Goal: Task Accomplishment & Management: Complete application form

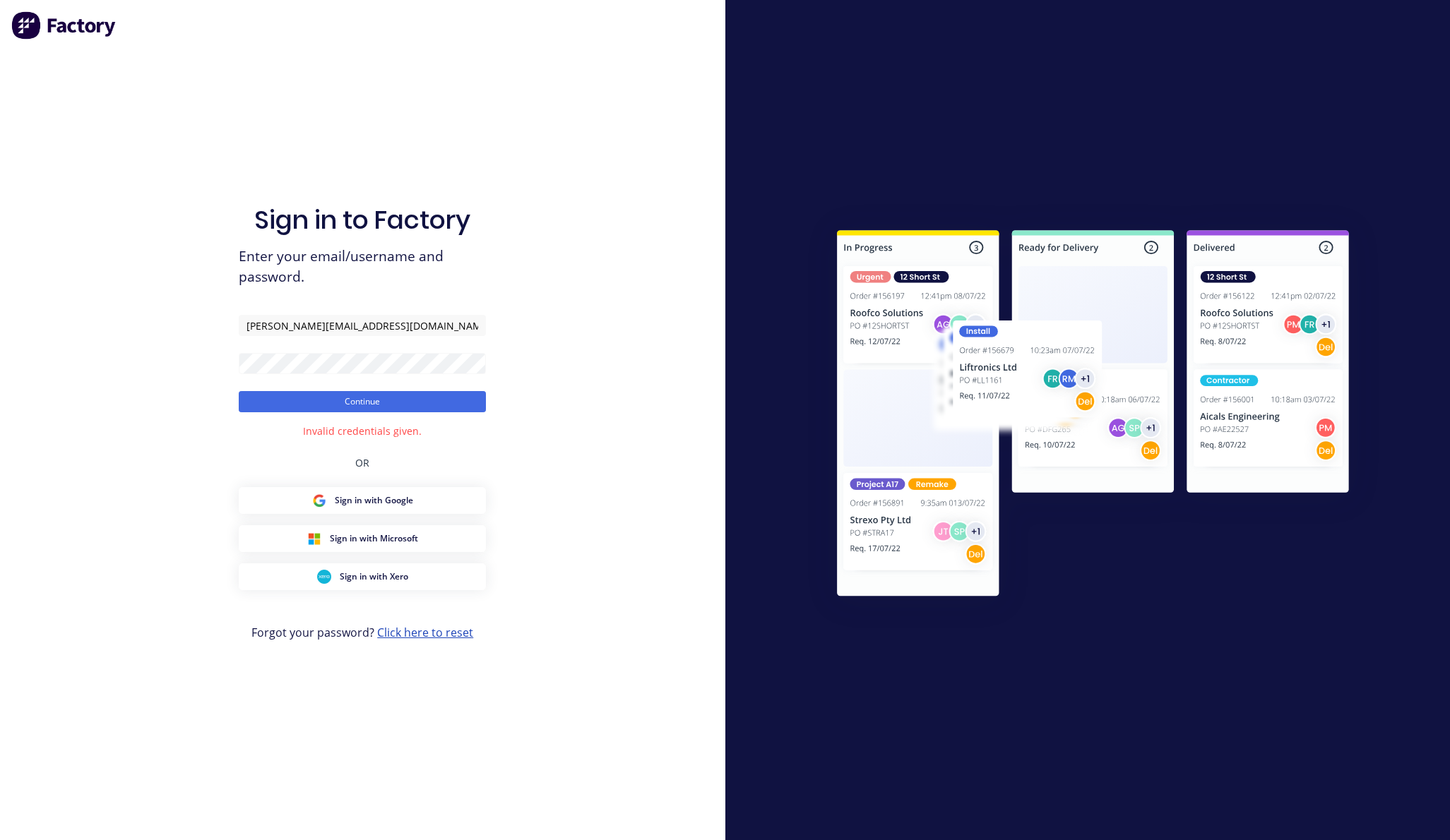
click at [443, 633] on link "Click here to reset" at bounding box center [424, 633] width 96 height 15
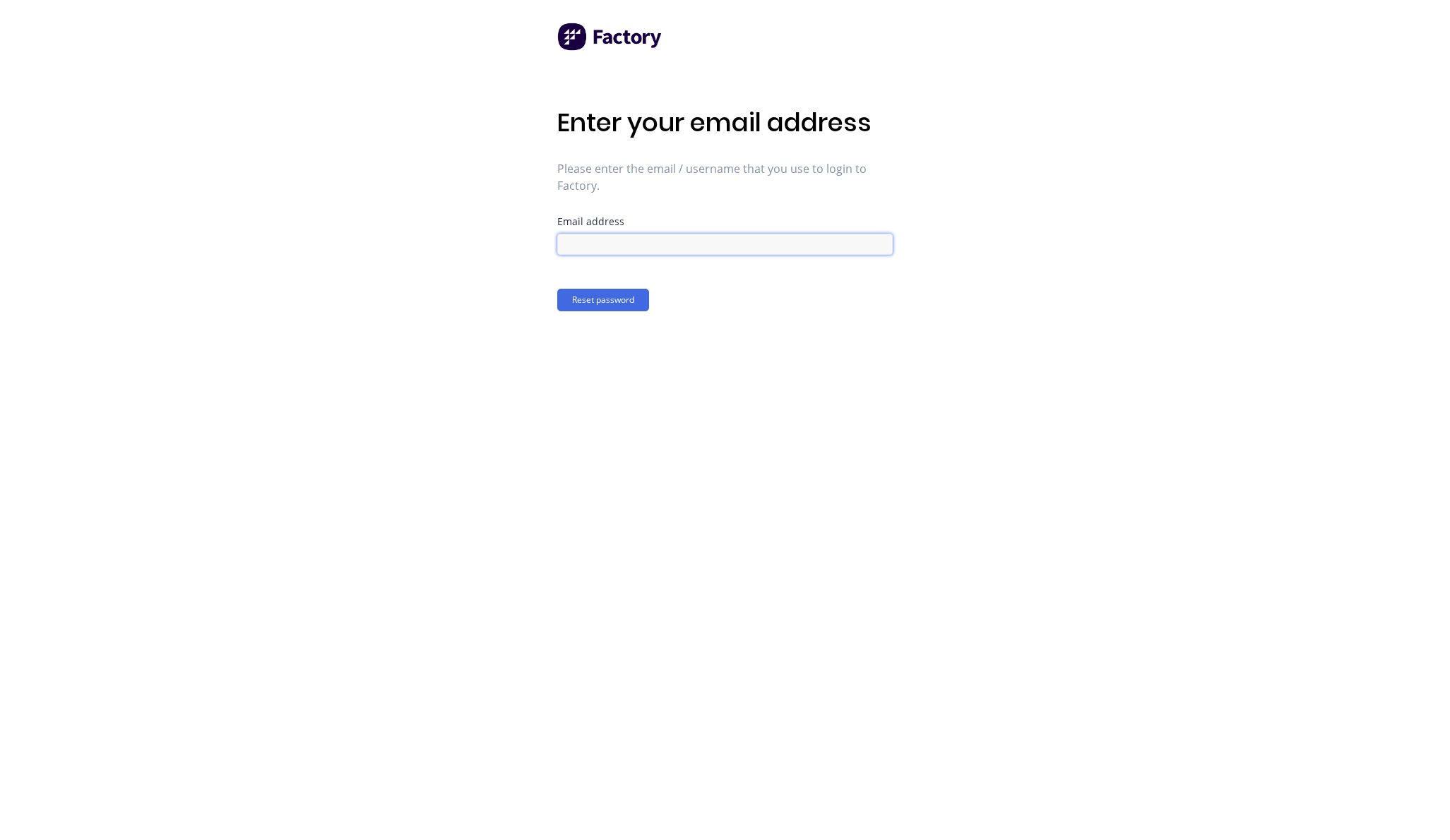
type input "[PERSON_NAME][EMAIL_ADDRESS][DOMAIN_NAME]"
click at [606, 306] on button "Reset password" at bounding box center [602, 300] width 92 height 23
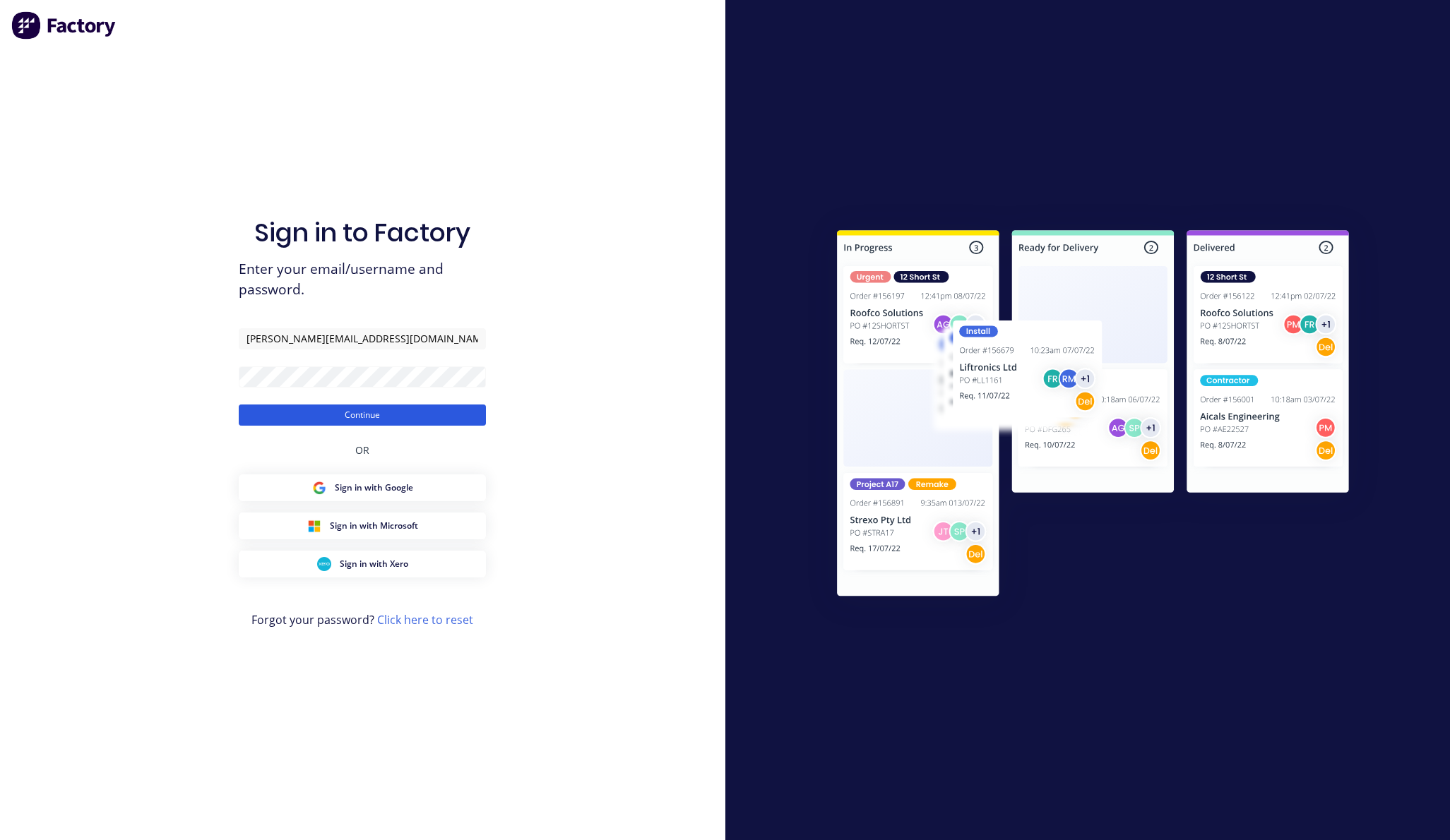
click at [365, 409] on button "Continue" at bounding box center [362, 415] width 247 height 21
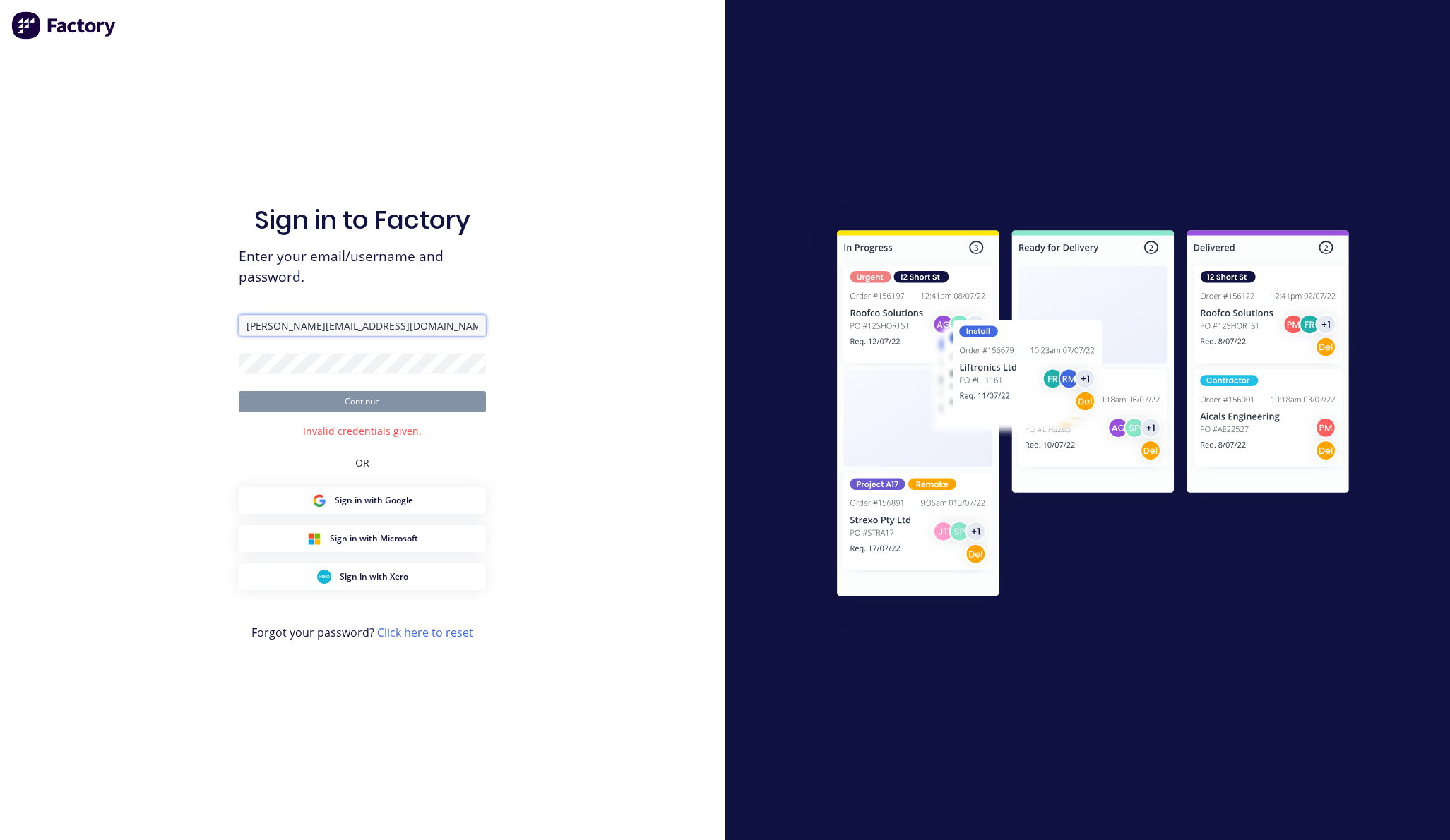
click at [276, 328] on input "[PERSON_NAME][EMAIL_ADDRESS][DOMAIN_NAME]" at bounding box center [362, 326] width 247 height 21
click at [196, 362] on div "Sign in to Factory Enter your email/username and password. shane@sjrindustries.…" at bounding box center [363, 420] width 725 height 840
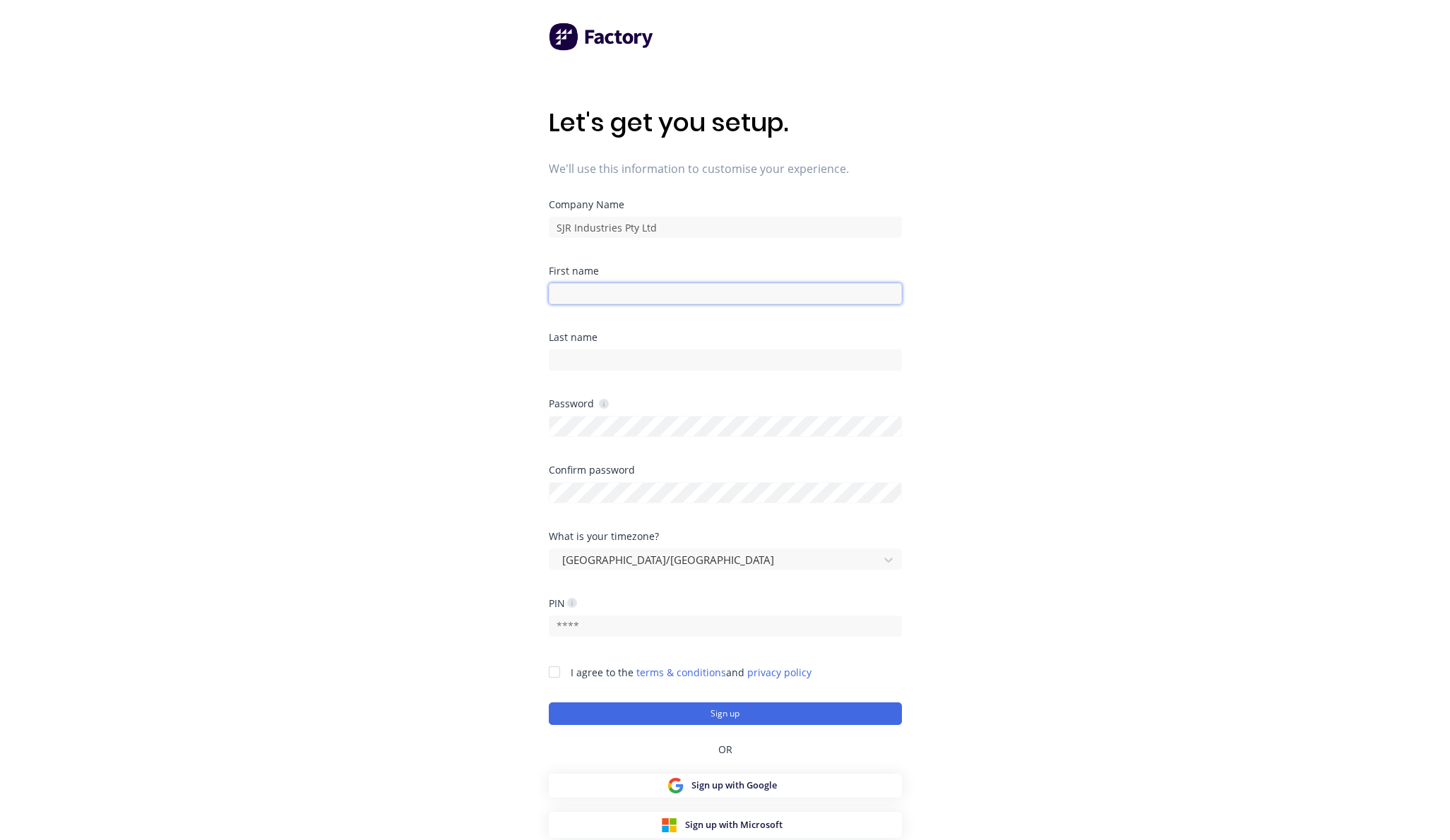
click at [597, 294] on input at bounding box center [725, 294] width 353 height 21
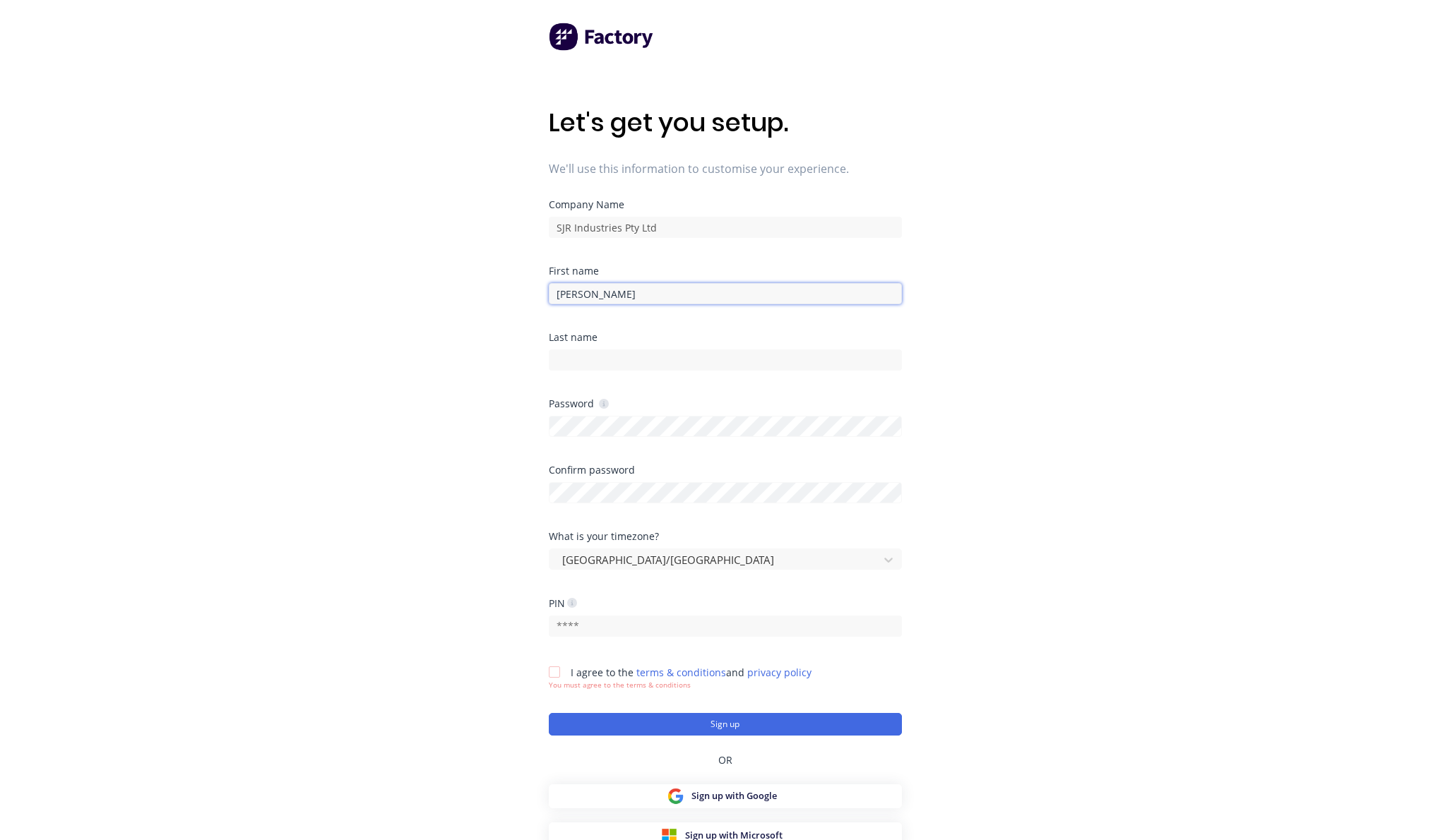
type input "Shane"
click at [520, 333] on div "Let's get you setup. We'll use this information to customise your experience. C…" at bounding box center [725, 448] width 1450 height 897
click at [571, 358] on input at bounding box center [725, 360] width 353 height 21
type input "Rinaldo"
click at [468, 356] on div "Let's get you setup. We'll use this information to customise your experience. C…" at bounding box center [725, 448] width 1450 height 897
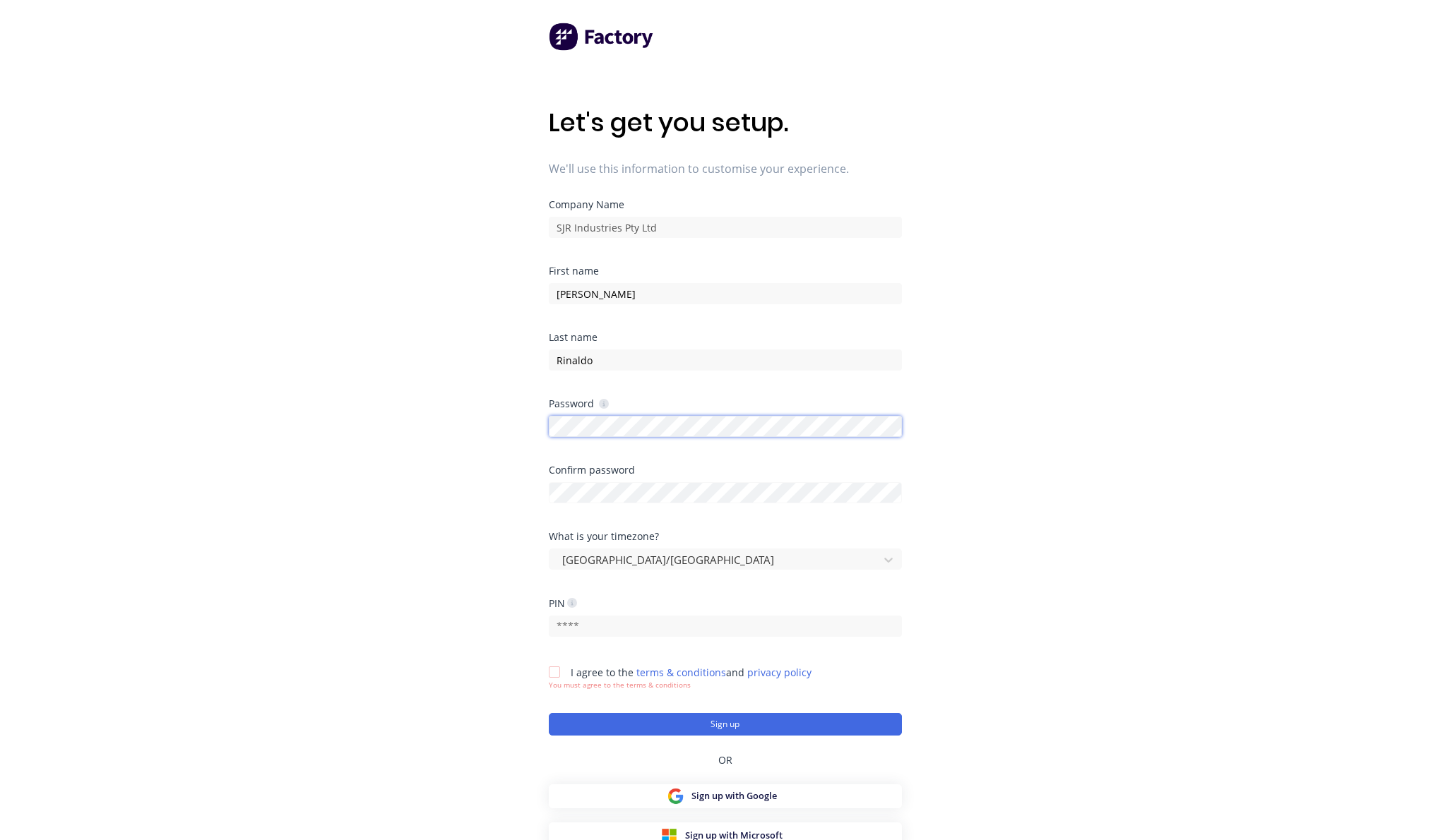
click at [570, 437] on body "Let's get you setup. We'll use this information to customise your experience. C…" at bounding box center [725, 448] width 1450 height 897
click at [514, 482] on div "Let's get you setup. We'll use this information to customise your experience. C…" at bounding box center [725, 448] width 1450 height 897
click at [531, 520] on div "Let's get you setup. We'll use this information to customise your experience. C…" at bounding box center [725, 448] width 1450 height 897
click at [585, 623] on input "text" at bounding box center [725, 626] width 353 height 21
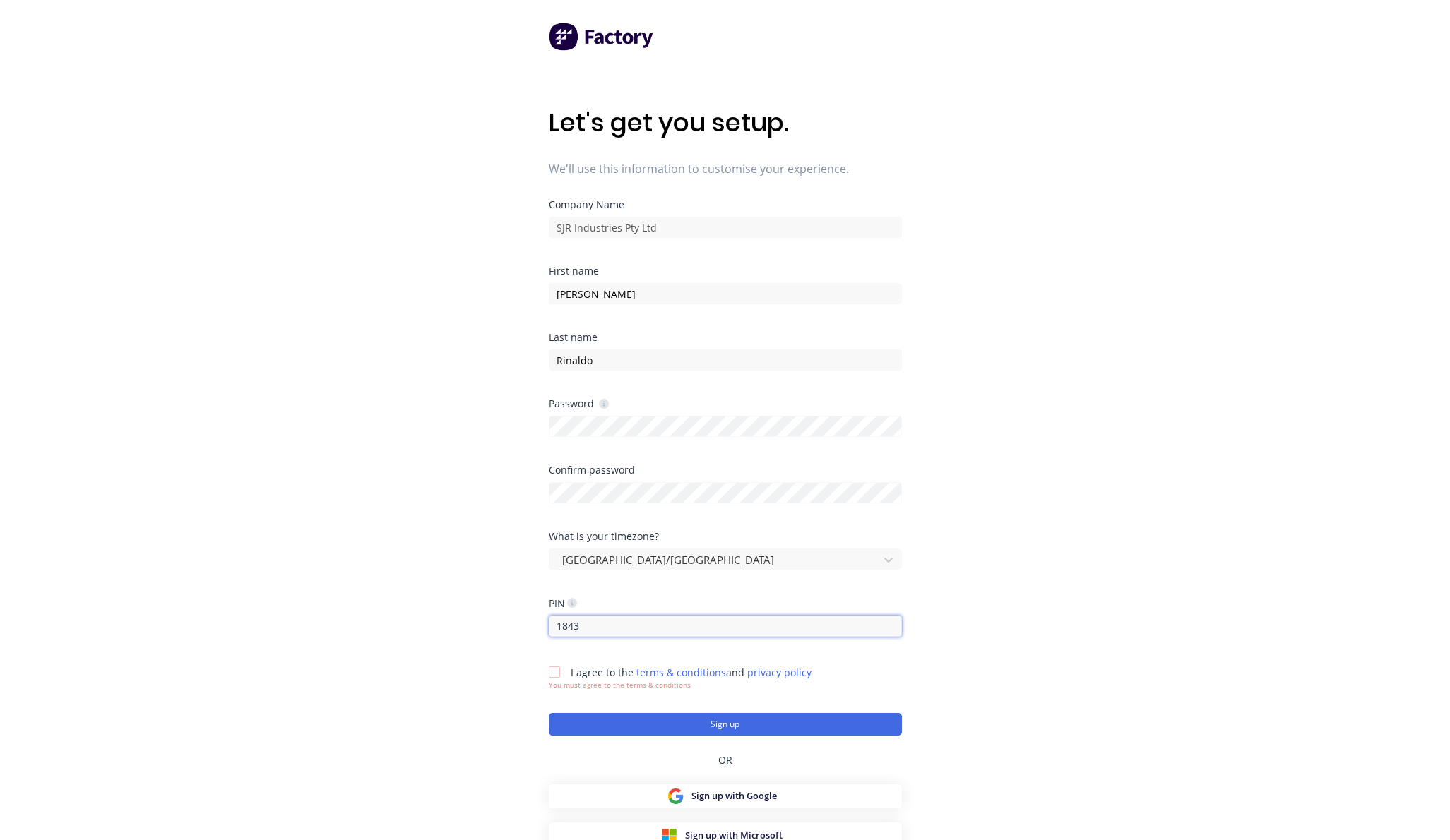
type input "1843"
click at [555, 668] on div at bounding box center [554, 672] width 28 height 28
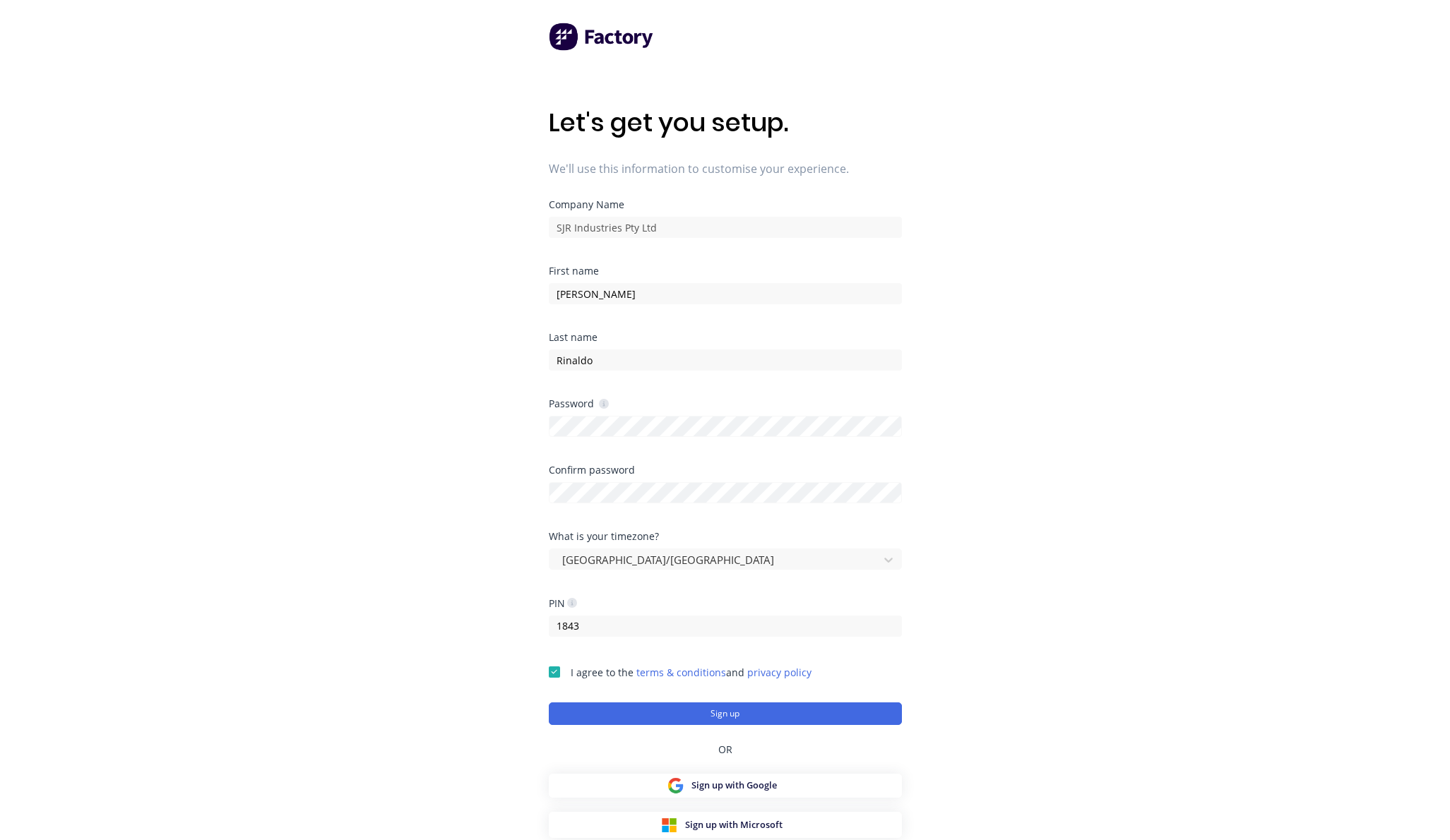
scroll to position [57, 0]
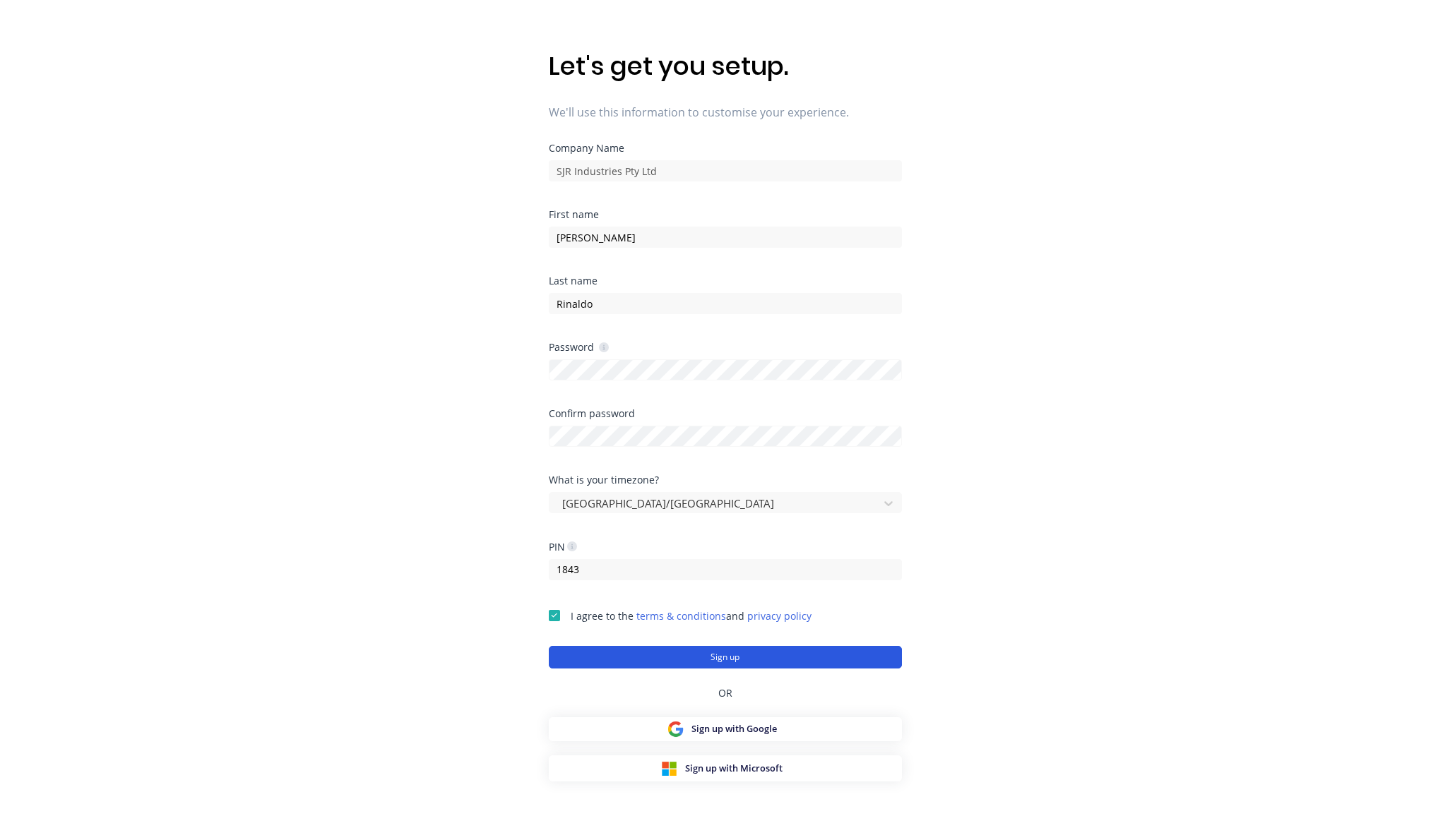
click at [712, 662] on button "Sign up" at bounding box center [725, 657] width 353 height 23
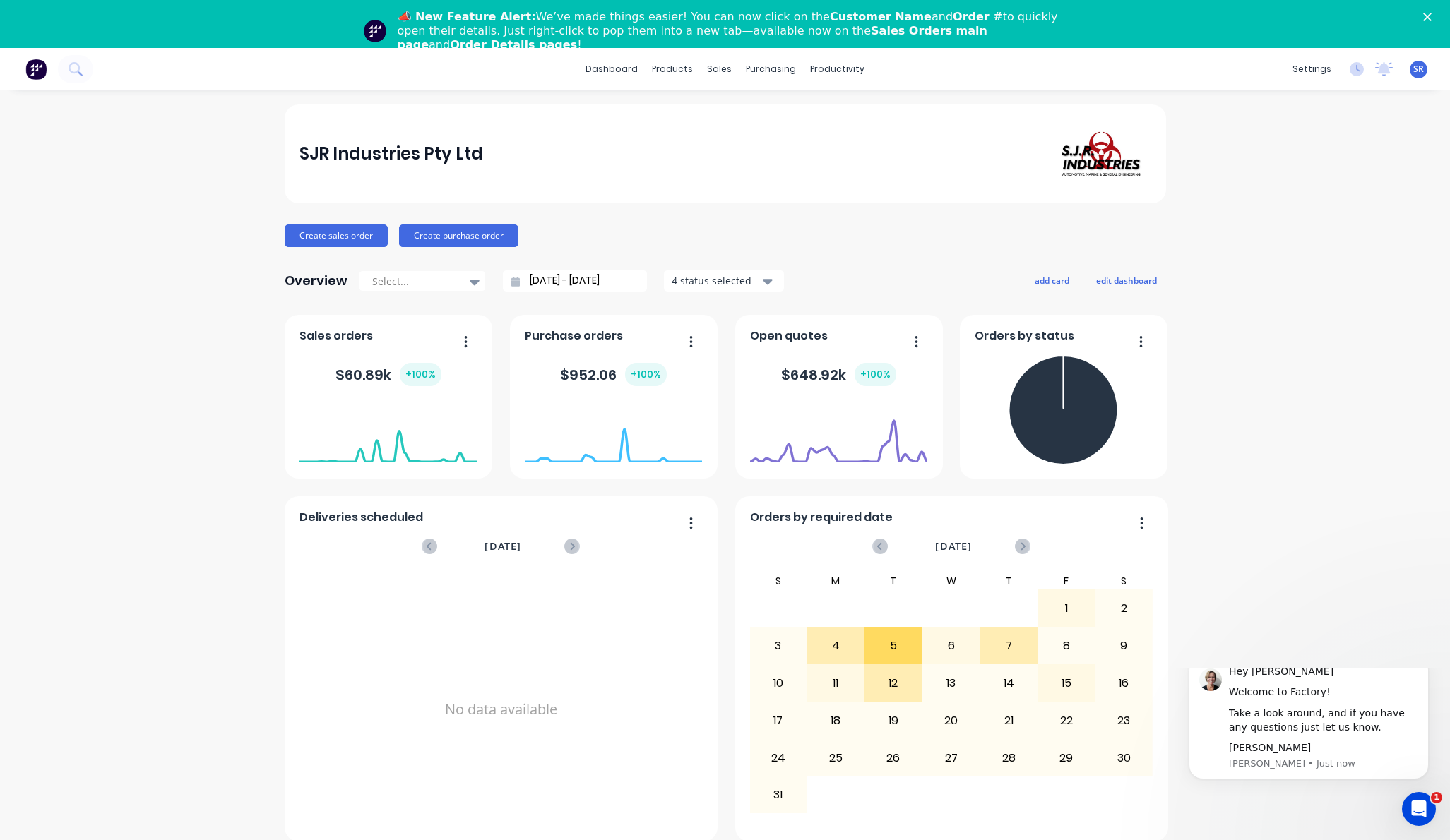
scroll to position [48, 0]
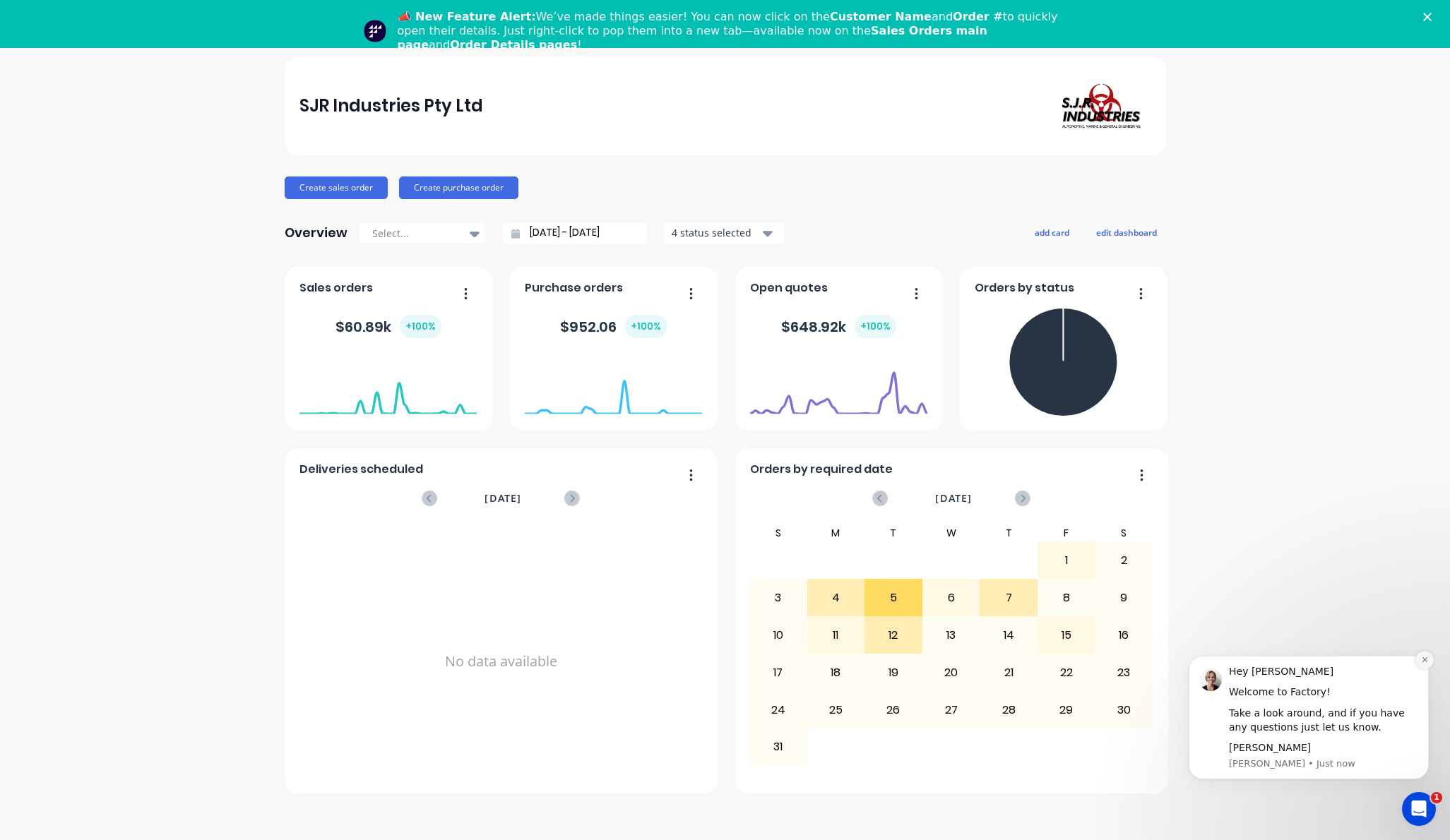
click at [1424, 665] on button "Dismiss notification" at bounding box center [1423, 659] width 18 height 18
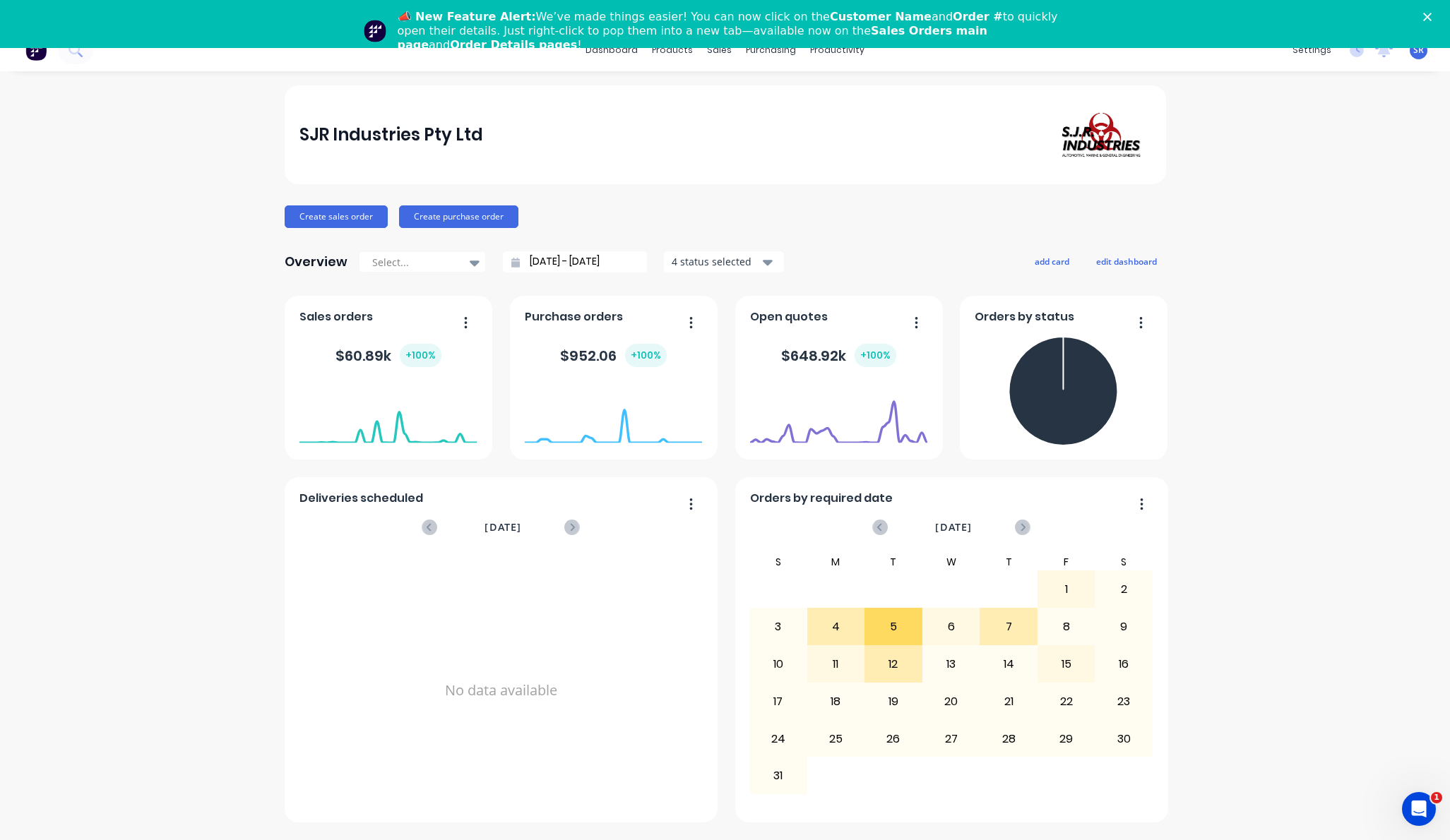
scroll to position [0, 0]
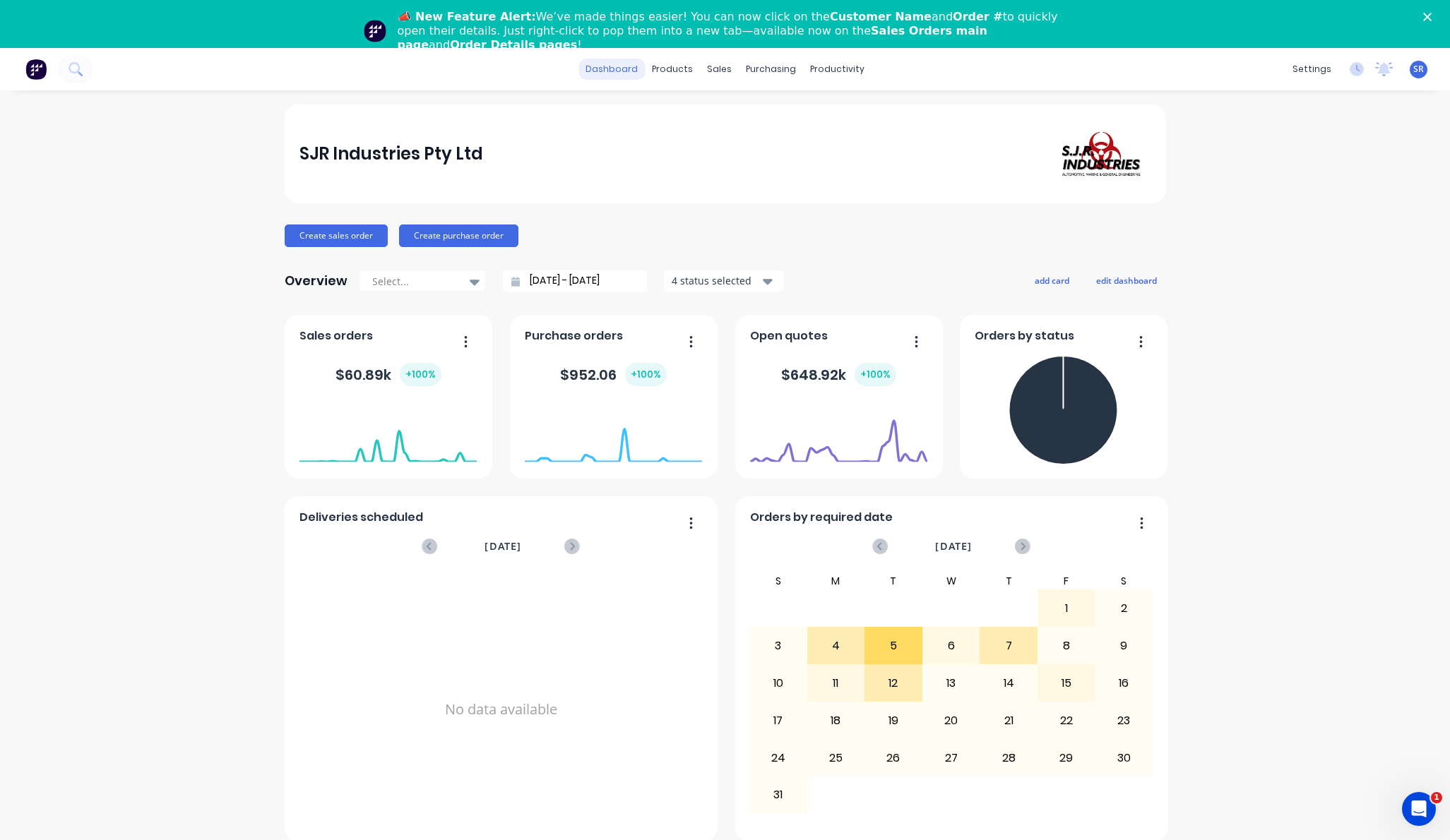
click at [620, 65] on link "dashboard" at bounding box center [612, 69] width 66 height 21
click at [240, 229] on div "SJR Industries Pty Ltd Create sales order Create purchase order Overview Select…" at bounding box center [725, 489] width 1450 height 770
